Goal: Transaction & Acquisition: Book appointment/travel/reservation

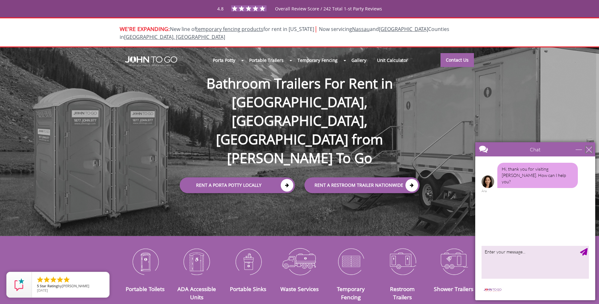
click at [588, 149] on div "close" at bounding box center [589, 149] width 6 height 6
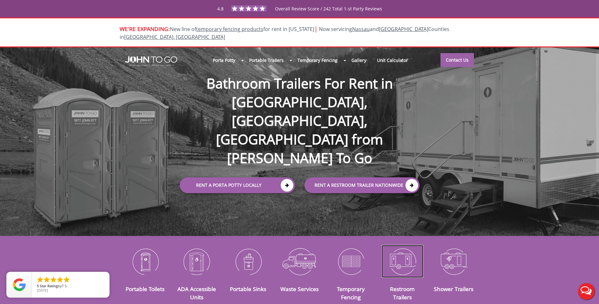
click at [392, 257] on img at bounding box center [403, 261] width 42 height 33
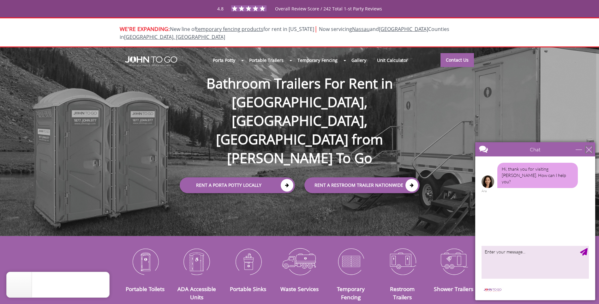
click at [586, 147] on div "close" at bounding box center [589, 149] width 6 height 6
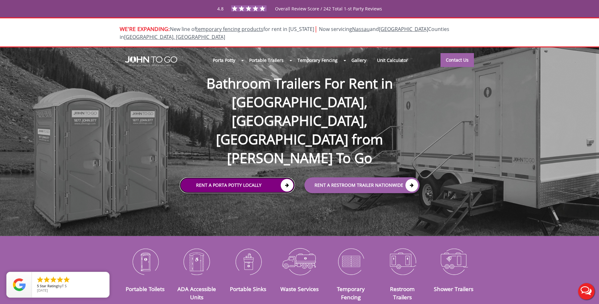
click at [256, 177] on link "Rent a Porta Potty Locally" at bounding box center [237, 185] width 115 height 16
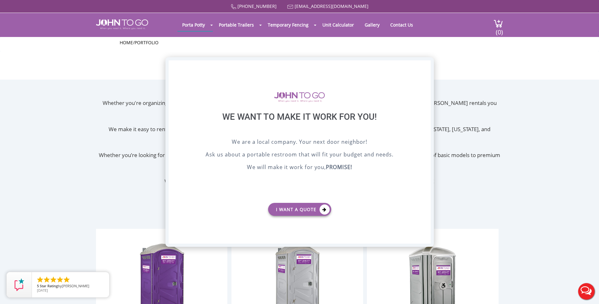
click at [425, 65] on div "X" at bounding box center [426, 65] width 10 height 11
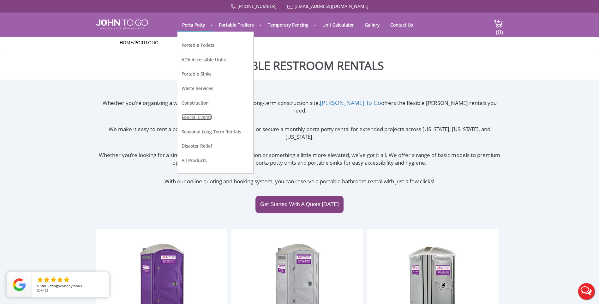
click at [201, 117] on link "Special Events" at bounding box center [197, 117] width 30 height 6
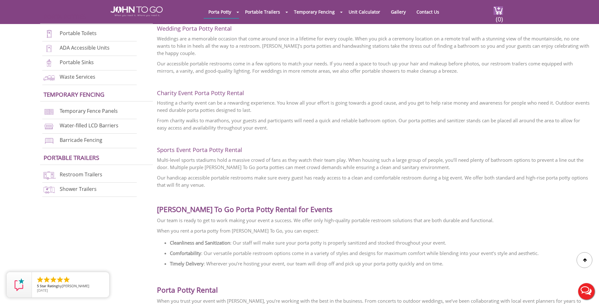
scroll to position [411, 0]
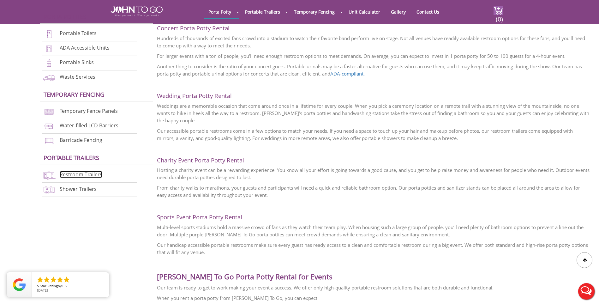
click at [71, 174] on link "Restroom Trailers" at bounding box center [81, 174] width 43 height 7
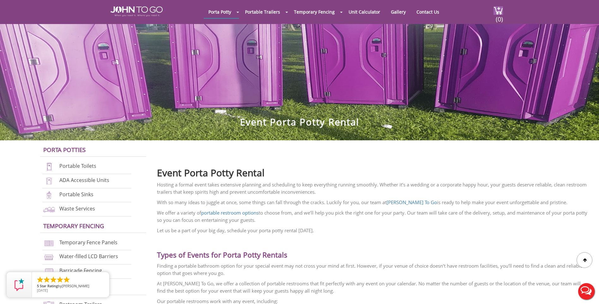
scroll to position [57, 0]
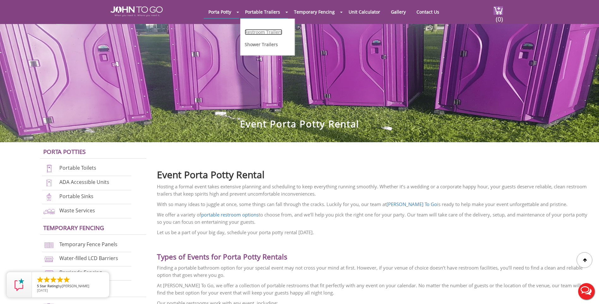
click at [260, 34] on link "Restroom Trailers" at bounding box center [264, 32] width 38 height 6
